Goal: Navigation & Orientation: Find specific page/section

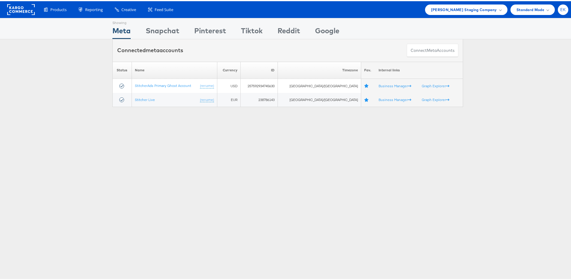
click at [560, 8] on span "EK" at bounding box center [563, 9] width 6 height 4
click at [521, 58] on link "Internal Dashboard" at bounding box center [537, 57] width 51 height 6
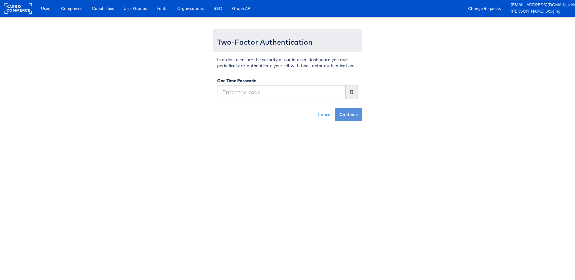
click at [258, 97] on input "text" at bounding box center [281, 92] width 129 height 14
type input "866673"
click at [335, 108] on button "Continue" at bounding box center [349, 114] width 28 height 13
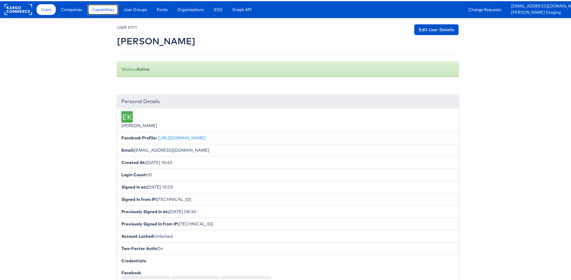
click at [108, 10] on span "Capabilities" at bounding box center [103, 8] width 22 height 6
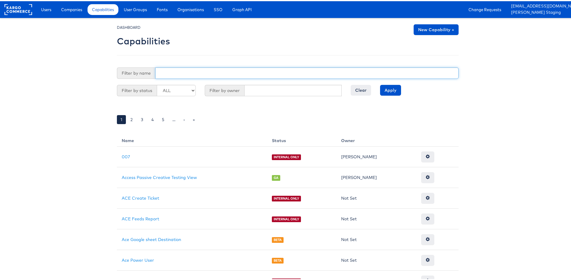
click at [173, 76] on input "text" at bounding box center [306, 71] width 303 height 11
type input "use"
click at [380, 84] on input "Apply" at bounding box center [390, 89] width 21 height 11
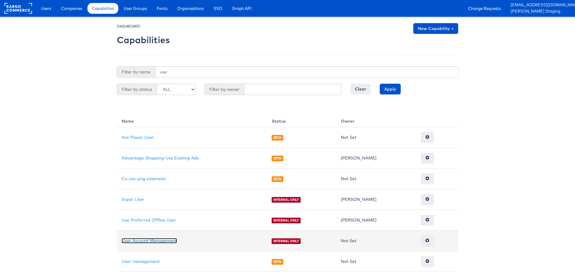
click at [143, 241] on link "User Account Management" at bounding box center [149, 240] width 55 height 5
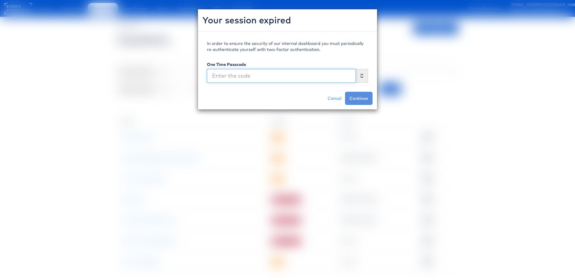
click at [263, 76] on input "text" at bounding box center [281, 76] width 149 height 14
type input "643450"
click at [345, 92] on button "Continue" at bounding box center [359, 98] width 28 height 13
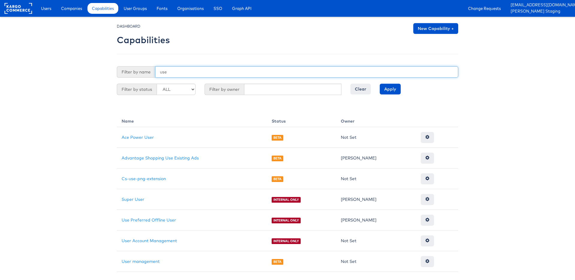
click at [230, 71] on input "use" at bounding box center [306, 71] width 303 height 11
click at [380, 84] on input "Apply" at bounding box center [390, 89] width 21 height 11
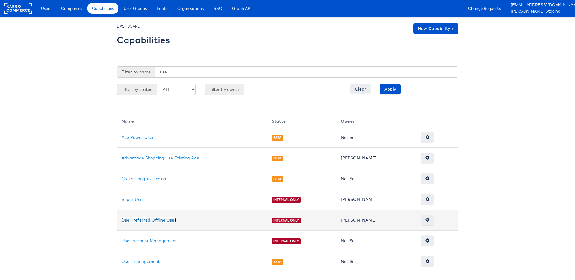
click at [155, 221] on link "Use Preferred Offline User" at bounding box center [149, 219] width 55 height 5
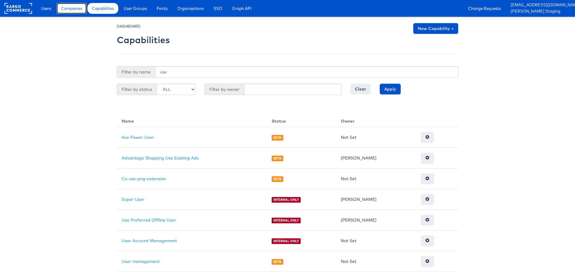
click at [72, 10] on span "Companies" at bounding box center [71, 8] width 21 height 6
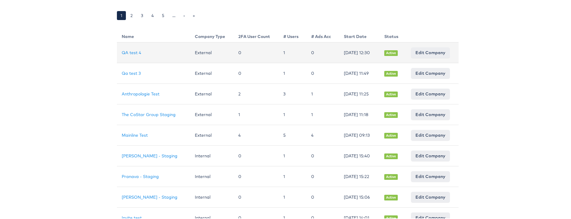
scroll to position [97, 0]
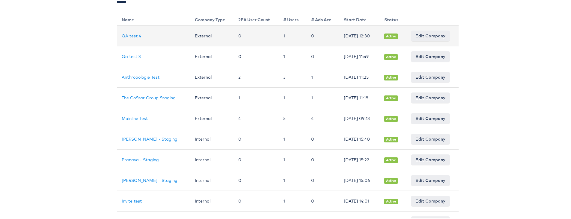
click at [235, 35] on td "0" at bounding box center [255, 35] width 45 height 21
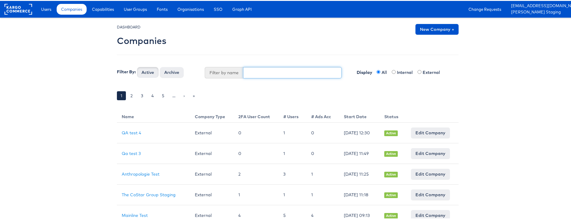
click at [251, 71] on input "text" at bounding box center [292, 71] width 99 height 11
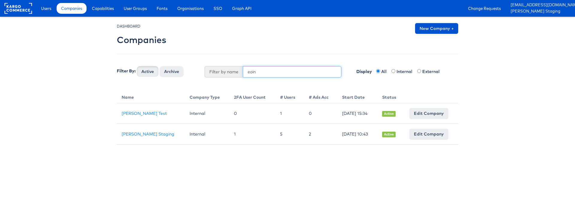
type input "eoin"
click at [137, 66] on button "Active" at bounding box center [148, 71] width 22 height 11
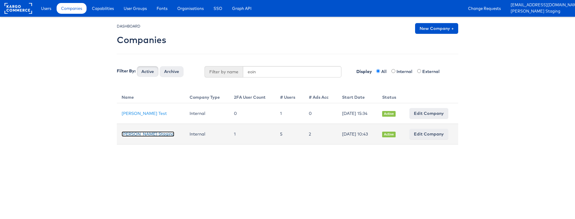
click at [130, 135] on link "[PERSON_NAME] Staging" at bounding box center [148, 134] width 53 height 5
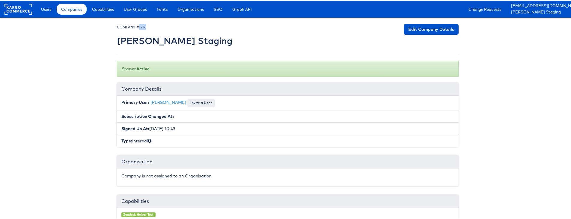
drag, startPoint x: 145, startPoint y: 27, endPoint x: 137, endPoint y: 26, distance: 7.8
click at [137, 26] on div "COMPANY #1216 Eoin Kelly Staging" at bounding box center [174, 35] width 115 height 25
copy small "1216"
click at [545, 10] on link "[PERSON_NAME] Staging" at bounding box center [541, 11] width 60 height 6
click at [505, 10] on link "Change Requests" at bounding box center [485, 8] width 42 height 11
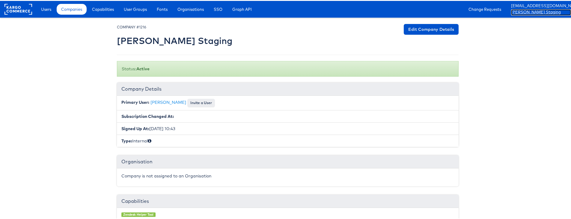
click at [543, 10] on link "[PERSON_NAME] Staging" at bounding box center [541, 11] width 60 height 6
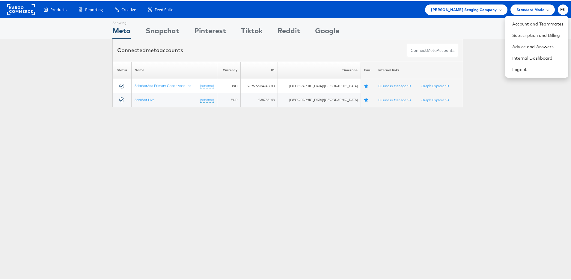
click at [496, 10] on div "[PERSON_NAME] Staging Company" at bounding box center [466, 8] width 70 height 6
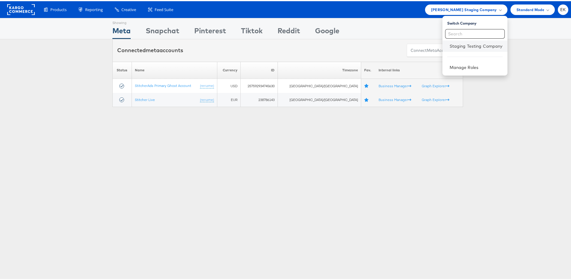
click at [476, 48] on li "Staging Testing Company" at bounding box center [474, 44] width 65 height 11
click at [463, 44] on link "Staging Testing Company" at bounding box center [475, 45] width 53 height 6
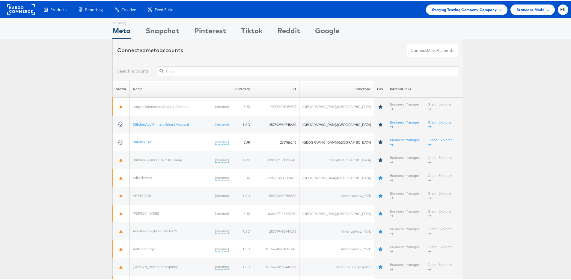
click at [496, 10] on div "Staging Testing Company Company" at bounding box center [466, 8] width 81 height 10
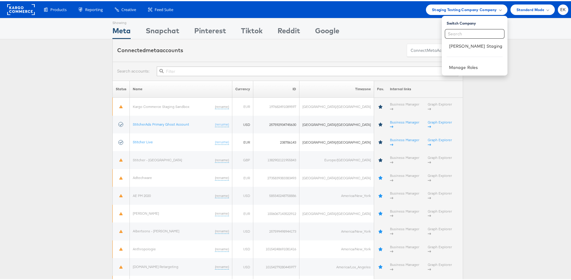
click at [549, 40] on div "Connected meta accounts Connect meta Accounts" at bounding box center [287, 49] width 575 height 22
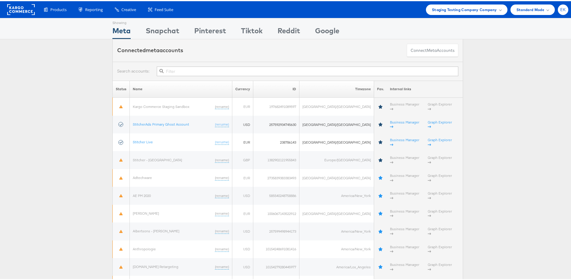
click at [560, 8] on span "EK" at bounding box center [563, 9] width 6 height 4
click at [533, 55] on link "Internal Dashboard" at bounding box center [537, 57] width 51 height 6
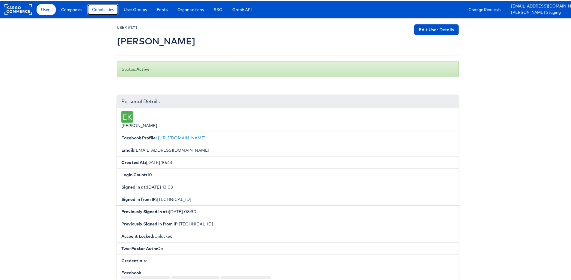
click at [105, 9] on span "Capabilities" at bounding box center [103, 8] width 22 height 6
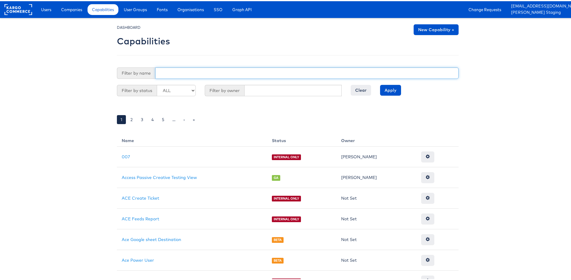
click at [179, 75] on input "text" at bounding box center [306, 71] width 303 height 11
type input "use"
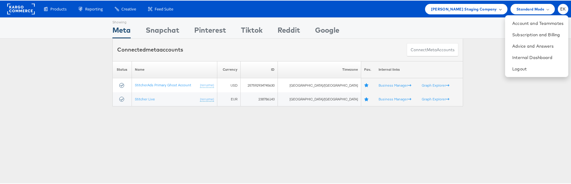
click at [493, 8] on div "[PERSON_NAME] Staging Company" at bounding box center [466, 8] width 70 height 6
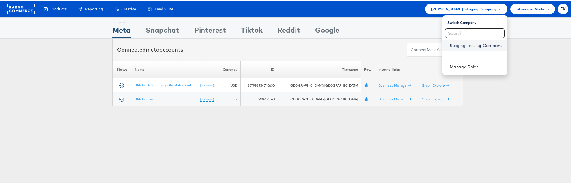
click at [460, 46] on link "Staging Testing Company" at bounding box center [475, 45] width 53 height 6
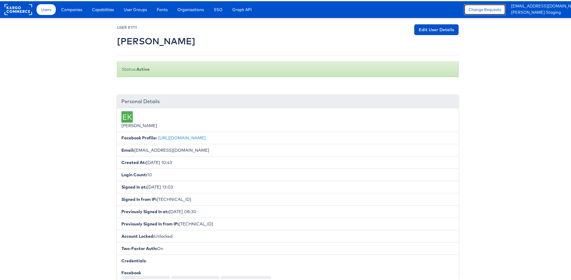
click at [504, 11] on link "Change Requests" at bounding box center [485, 8] width 42 height 11
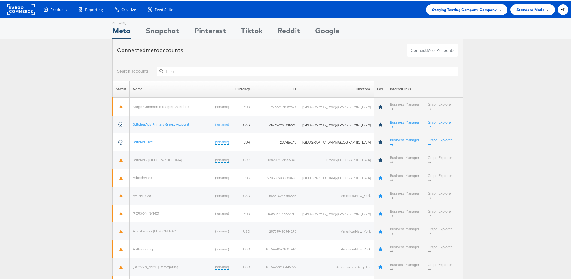
click at [546, 9] on span at bounding box center [547, 8] width 3 height 3
click at [568, 54] on div "Connected meta accounts Connect meta Accounts" at bounding box center [287, 49] width 575 height 22
click at [560, 8] on span "EK" at bounding box center [563, 9] width 6 height 4
click at [526, 56] on link "Internal Dashboard" at bounding box center [537, 57] width 51 height 6
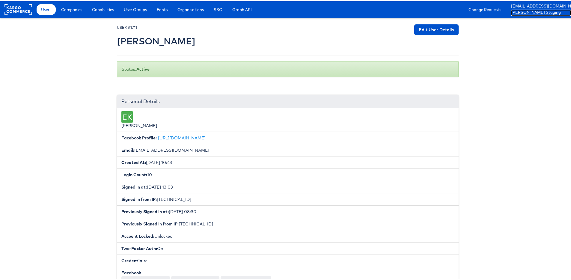
click at [545, 8] on link "[PERSON_NAME] Staging" at bounding box center [541, 11] width 60 height 6
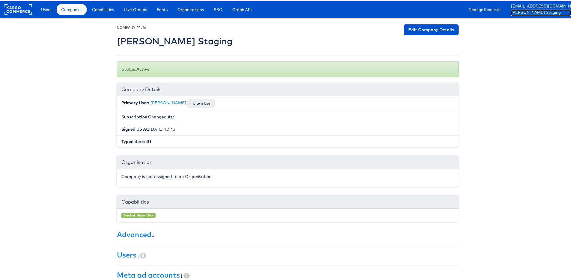
click at [545, 8] on link "[PERSON_NAME] Staging" at bounding box center [541, 11] width 60 height 6
